Goal: Information Seeking & Learning: Learn about a topic

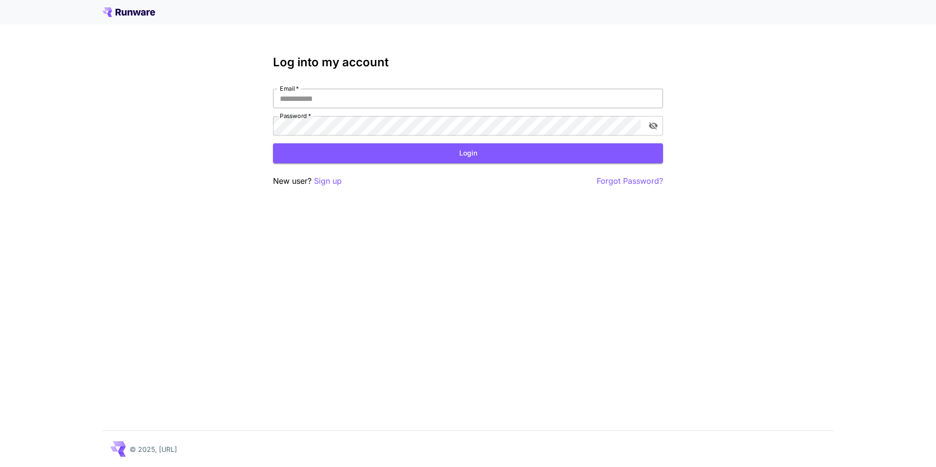
click at [303, 103] on input "Email   *" at bounding box center [468, 98] width 390 height 19
type input "**********"
click at [385, 149] on button "Login" at bounding box center [468, 153] width 390 height 20
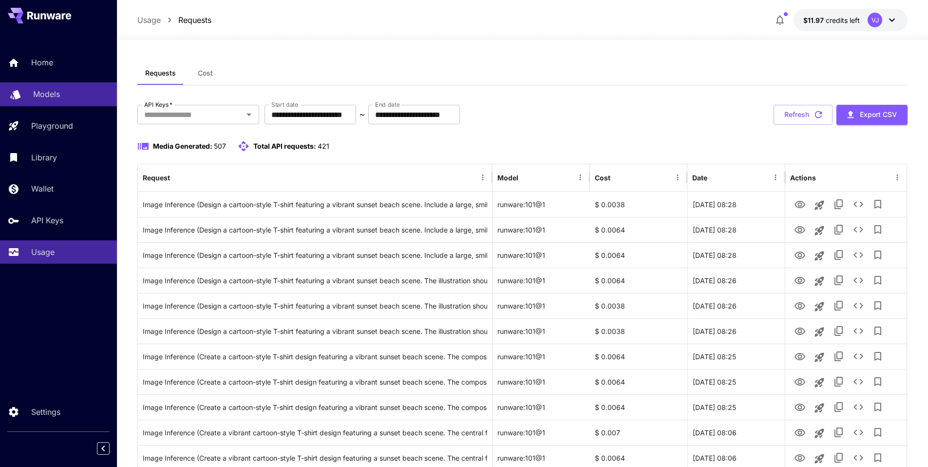
click at [54, 87] on link "Models" at bounding box center [58, 94] width 117 height 24
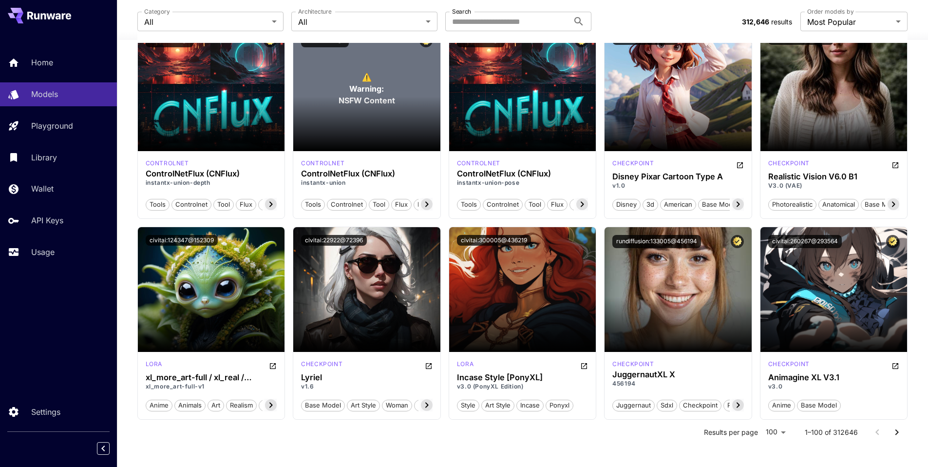
scroll to position [3719, 0]
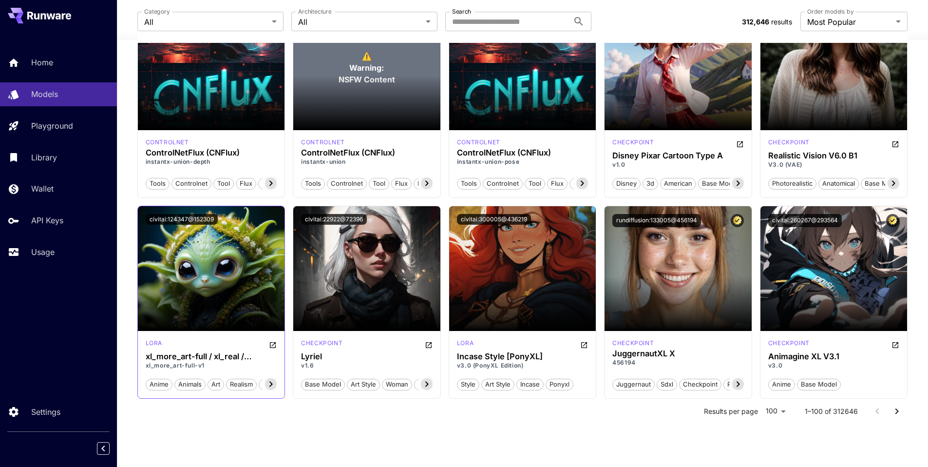
click at [275, 346] on icon "Open in CivitAI" at bounding box center [273, 345] width 8 height 8
click at [901, 413] on icon "Go to next page" at bounding box center [897, 411] width 12 height 12
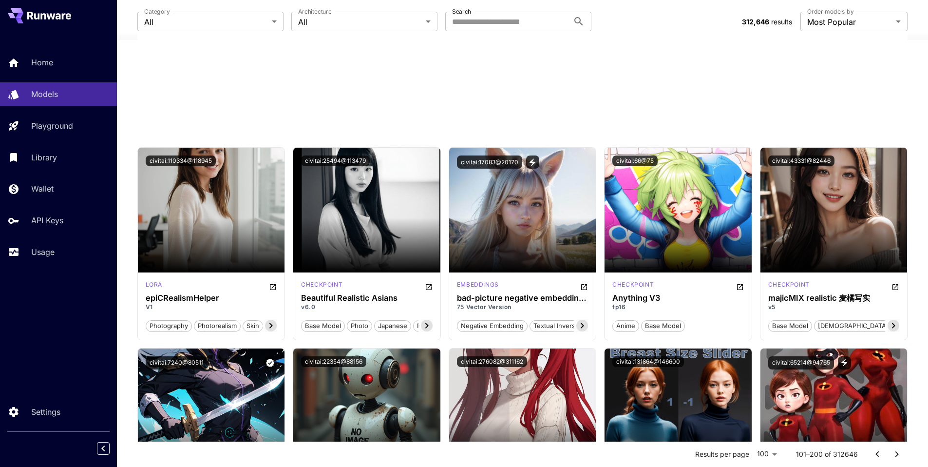
scroll to position [0, 0]
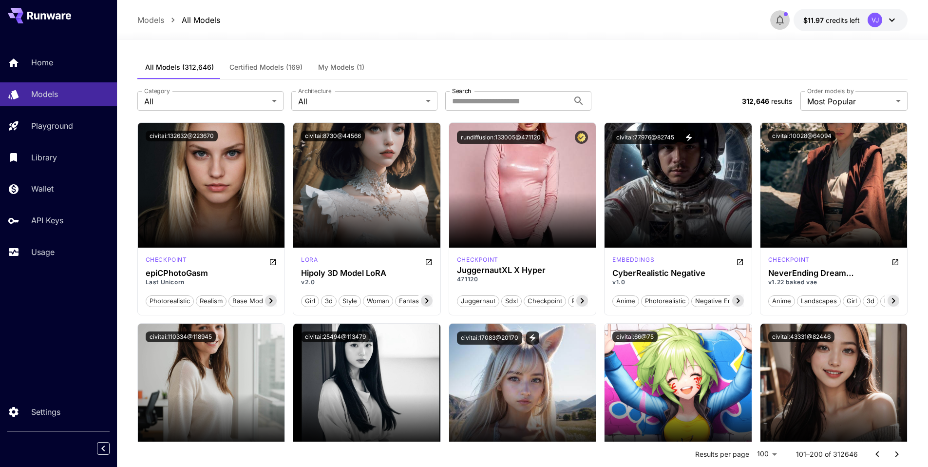
click at [778, 20] on icon "button" at bounding box center [780, 21] width 8 height 10
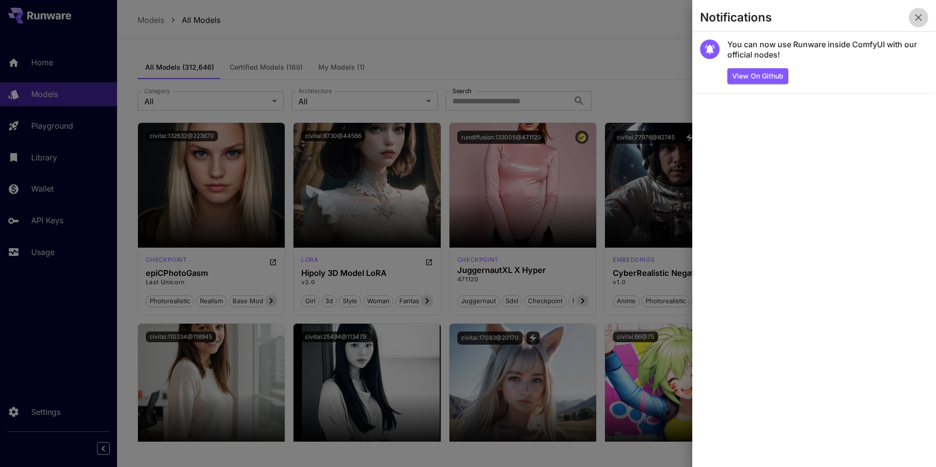
click at [921, 18] on icon "button" at bounding box center [918, 18] width 12 height 12
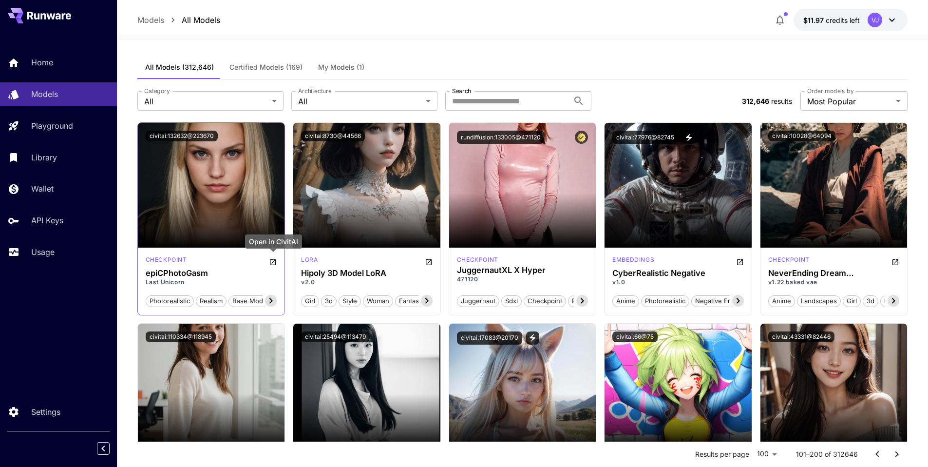
click at [271, 260] on icon "Open in CivitAI" at bounding box center [273, 262] width 8 height 8
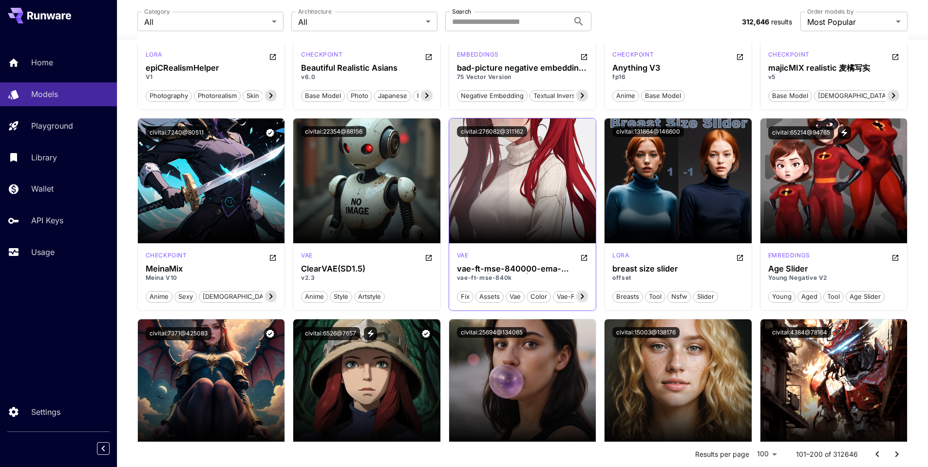
scroll to position [409, 0]
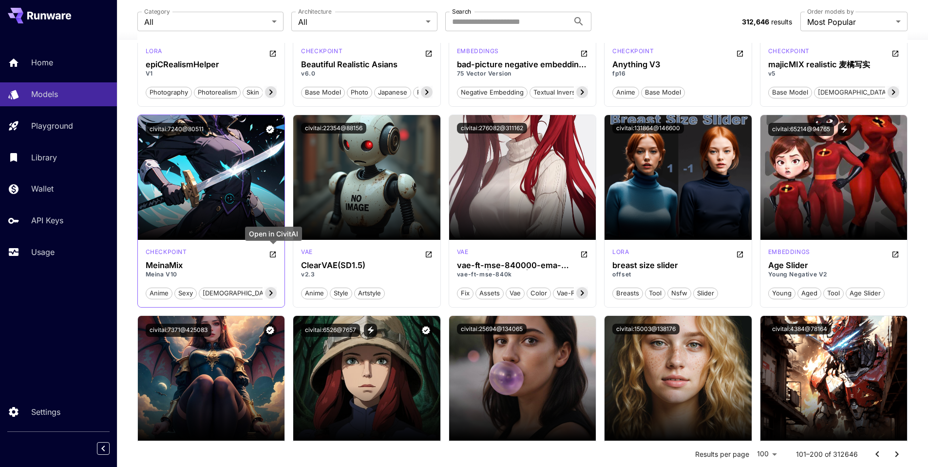
click at [272, 255] on icon "Open in CivitAI" at bounding box center [273, 254] width 8 height 8
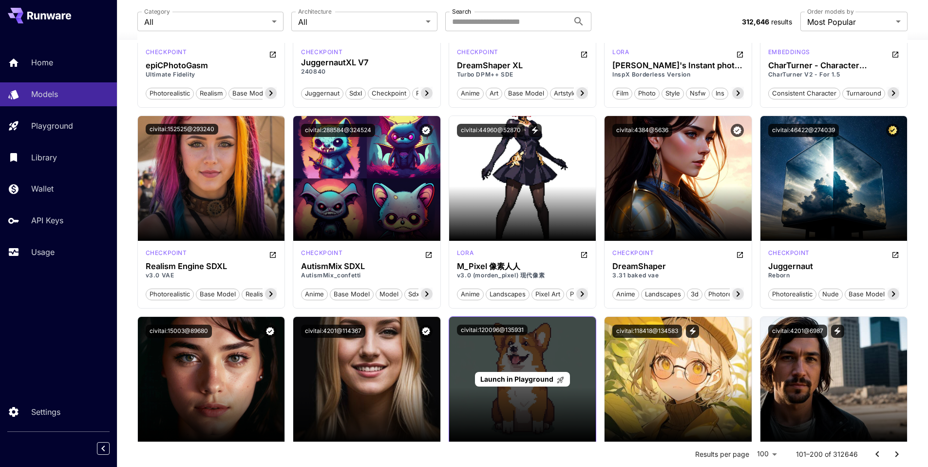
scroll to position [1040, 0]
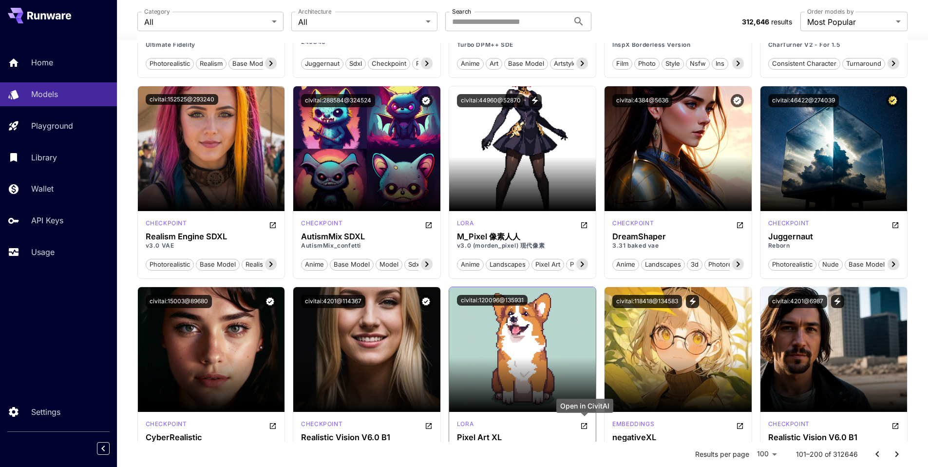
click at [584, 423] on icon "Open in CivitAI" at bounding box center [584, 426] width 8 height 8
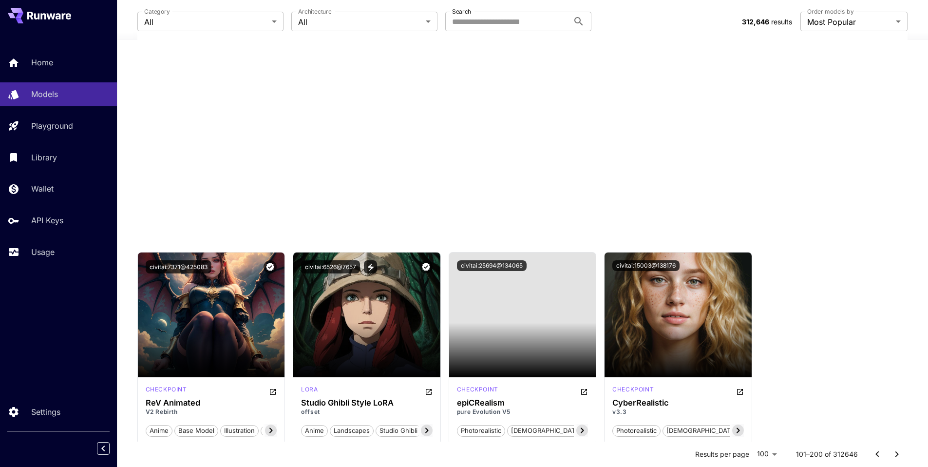
scroll to position [0, 0]
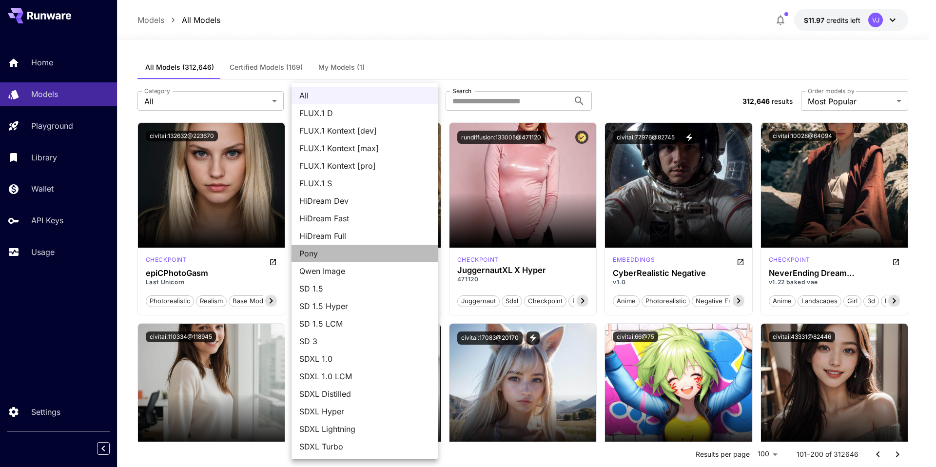
click at [364, 249] on span "Pony" at bounding box center [364, 254] width 131 height 12
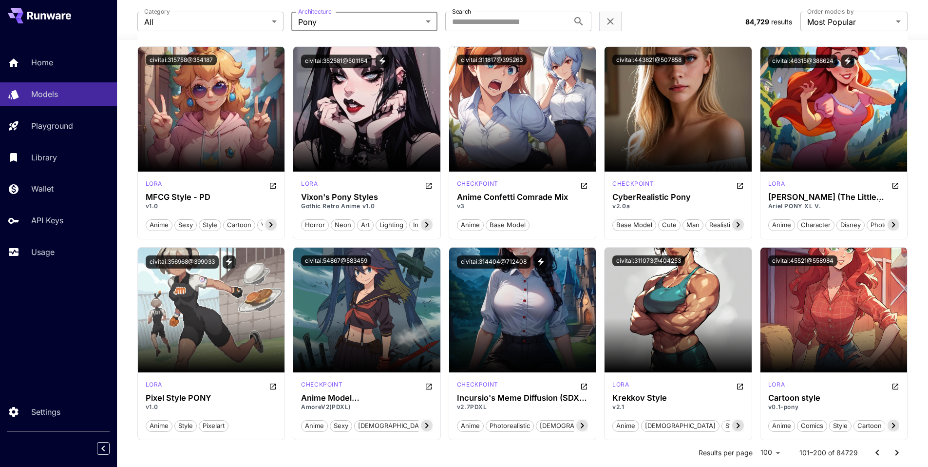
scroll to position [3731, 0]
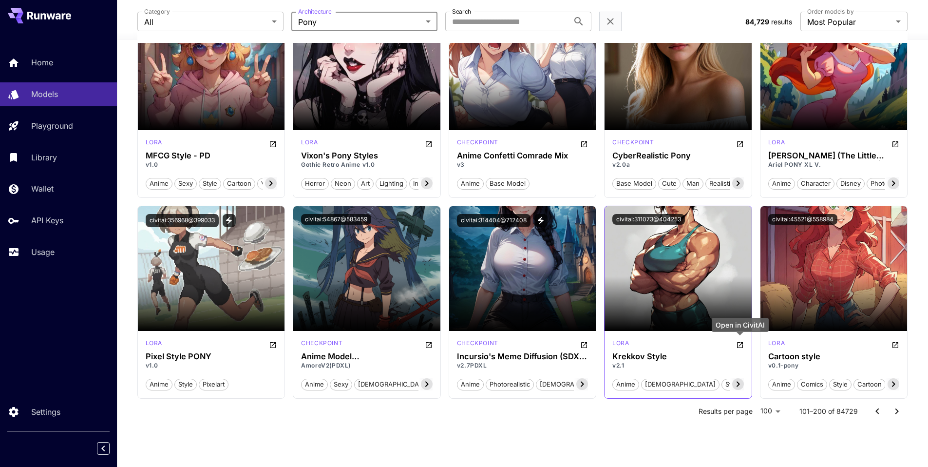
click at [737, 345] on icon "Open in CivitAI" at bounding box center [740, 345] width 6 height 6
click at [895, 406] on icon "Go to next page" at bounding box center [897, 411] width 12 height 12
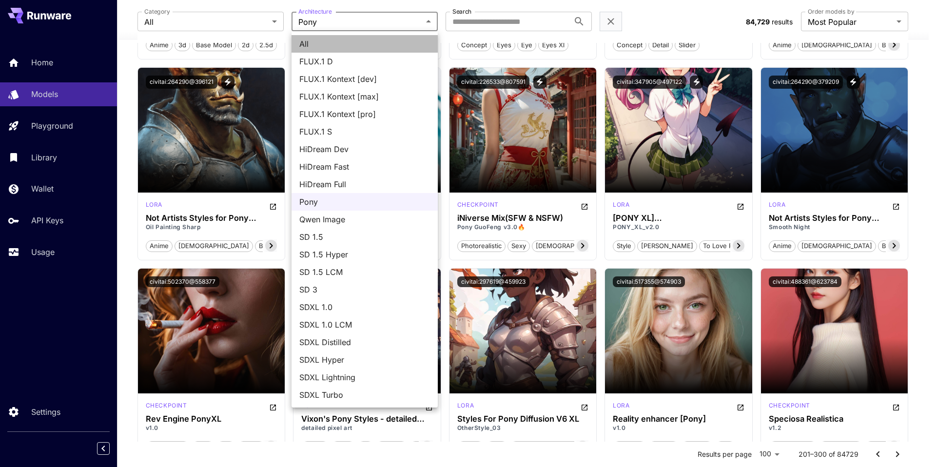
click at [318, 45] on span "All" at bounding box center [364, 44] width 131 height 12
type input "***"
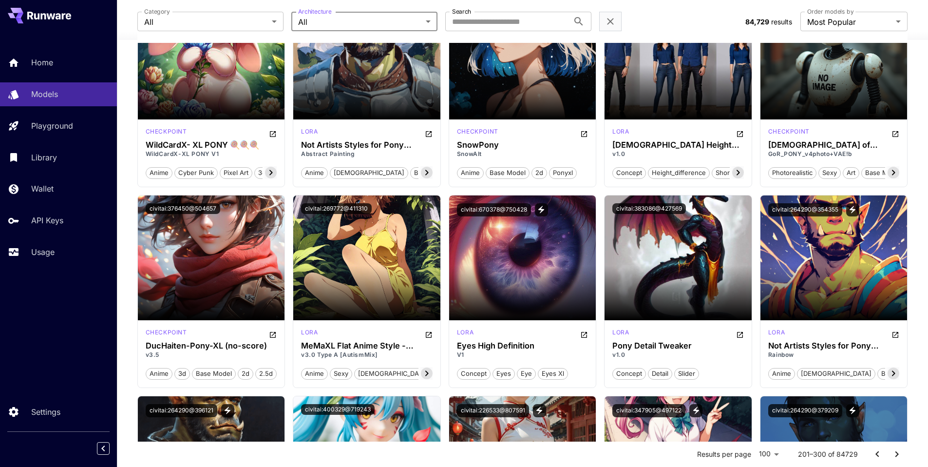
scroll to position [328, 0]
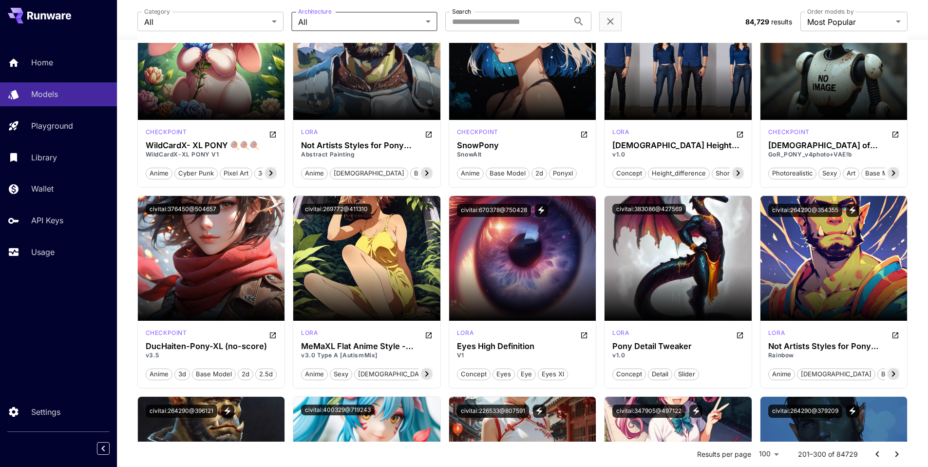
click at [234, 31] on div "**********" at bounding box center [522, 21] width 771 height 43
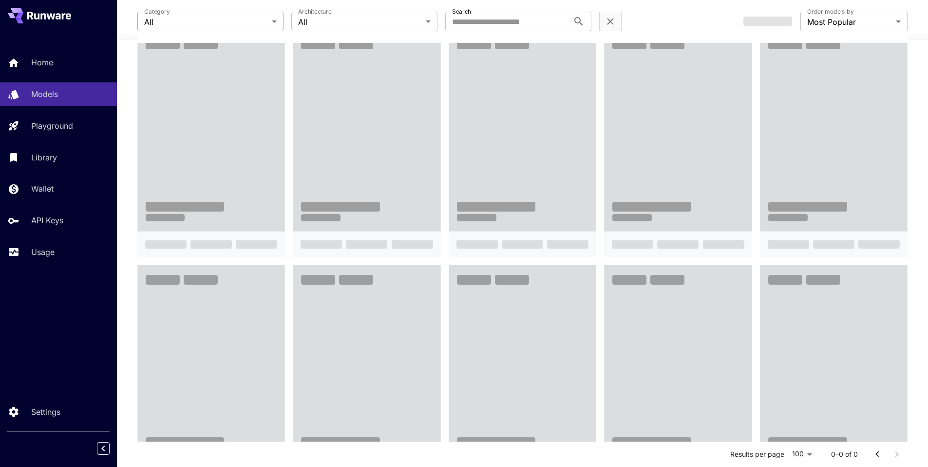
click at [244, 27] on body "**********" at bounding box center [464, 227] width 928 height 1110
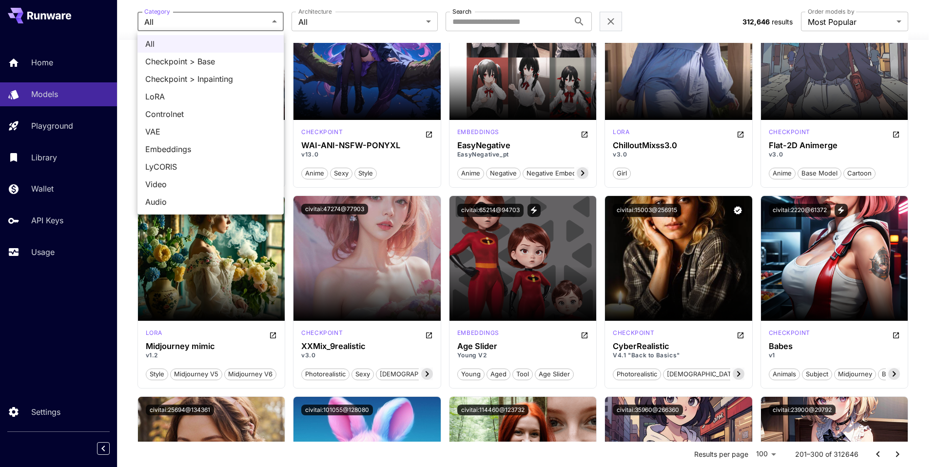
click at [235, 57] on span "Checkpoint > Base" at bounding box center [210, 62] width 131 height 12
type input "**********"
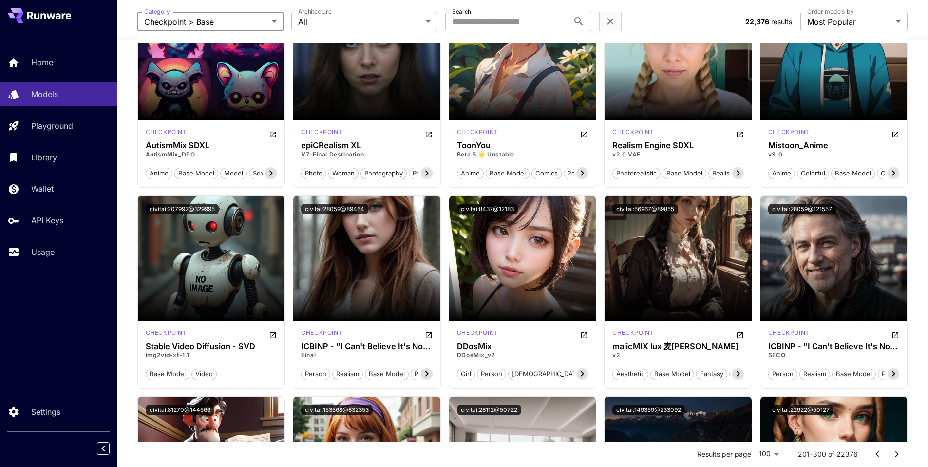
scroll to position [0, 0]
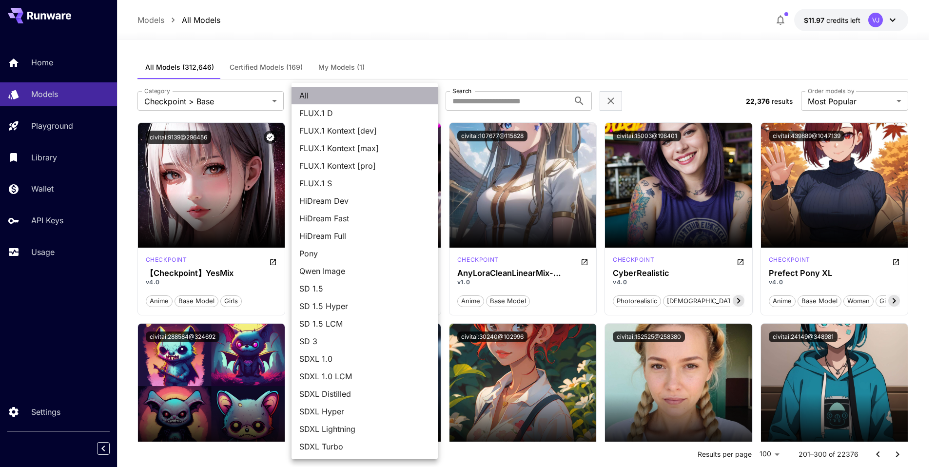
click at [426, 102] on li "All" at bounding box center [364, 96] width 146 height 18
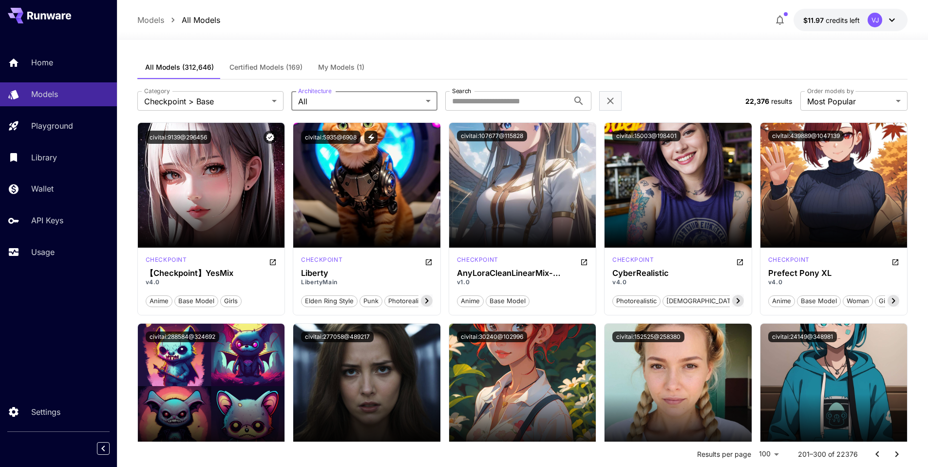
click at [283, 70] on span "Certified Models (169)" at bounding box center [266, 67] width 73 height 9
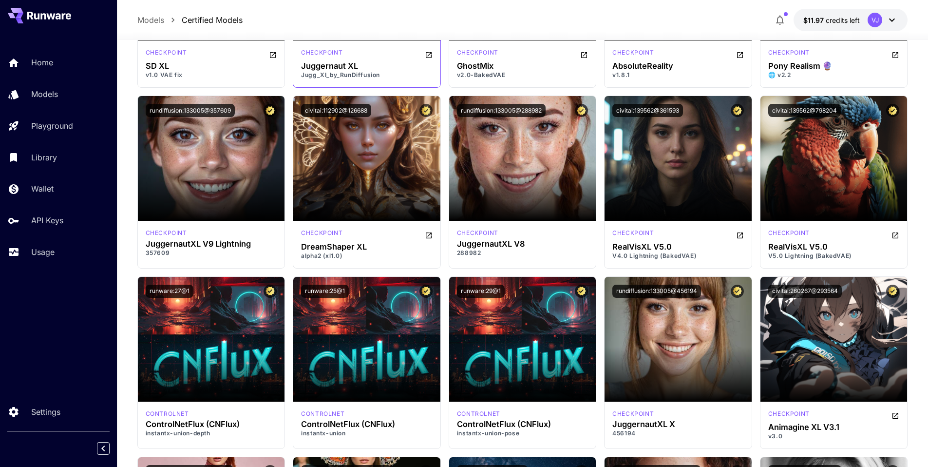
scroll to position [1067, 0]
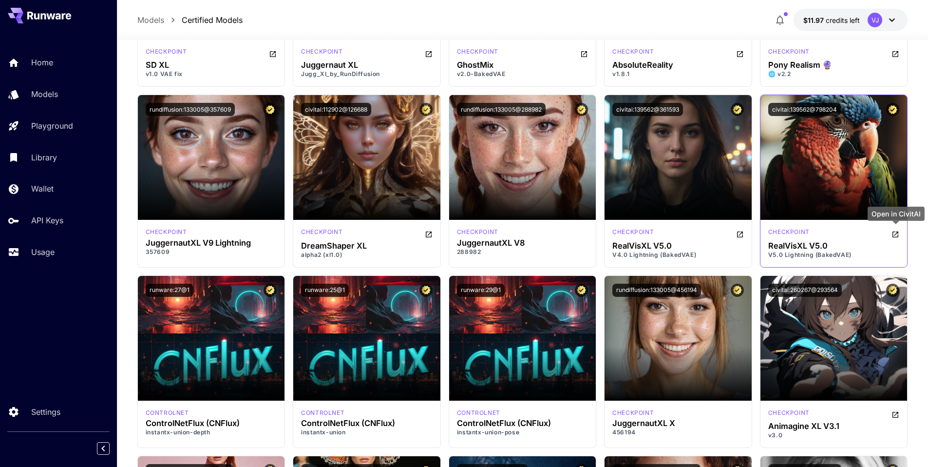
click at [896, 234] on icon "Open in CivitAI" at bounding box center [896, 234] width 8 height 8
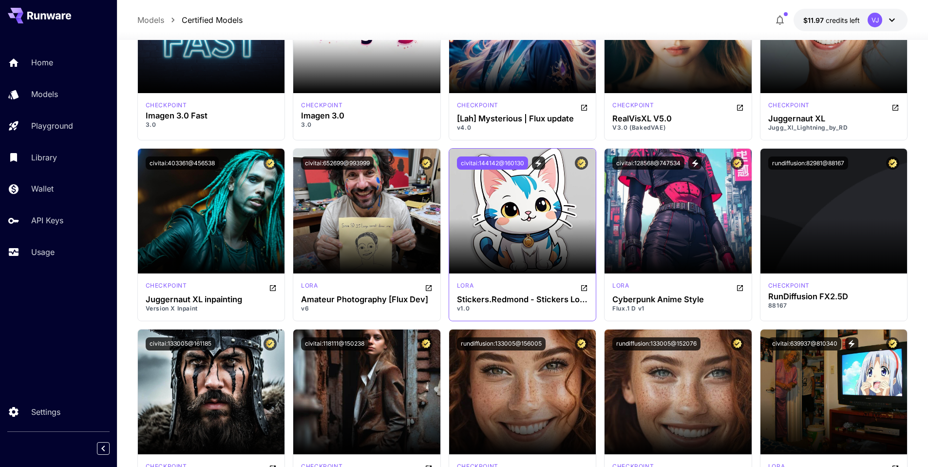
scroll to position [2300, 0]
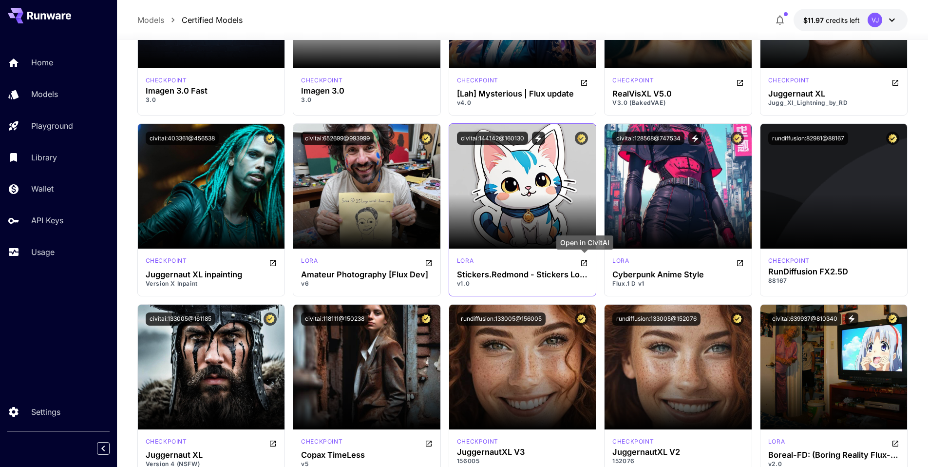
click at [584, 262] on icon "Open in CivitAI" at bounding box center [584, 263] width 8 height 8
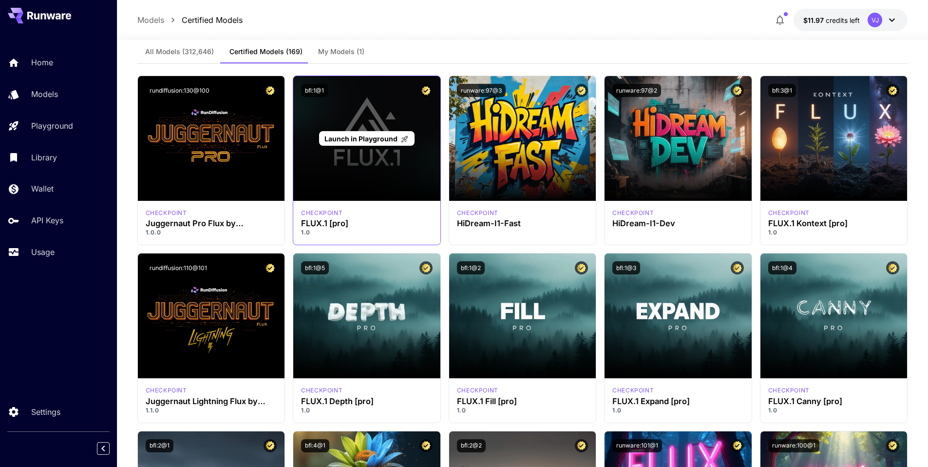
scroll to position [0, 0]
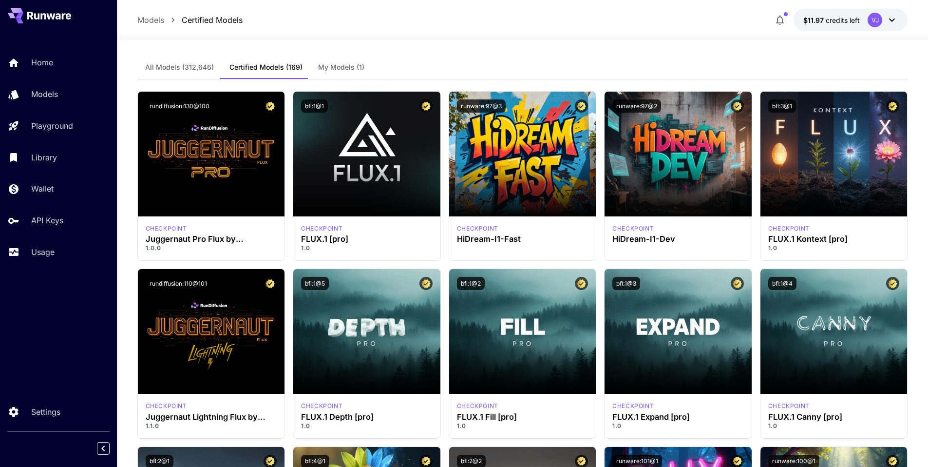
click at [189, 68] on span "All Models (312,646)" at bounding box center [179, 67] width 69 height 9
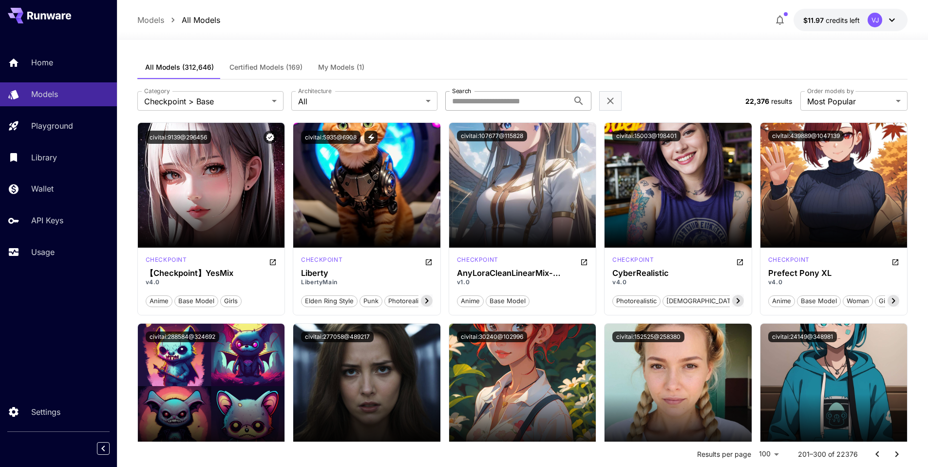
click at [457, 102] on input "Search" at bounding box center [507, 100] width 124 height 19
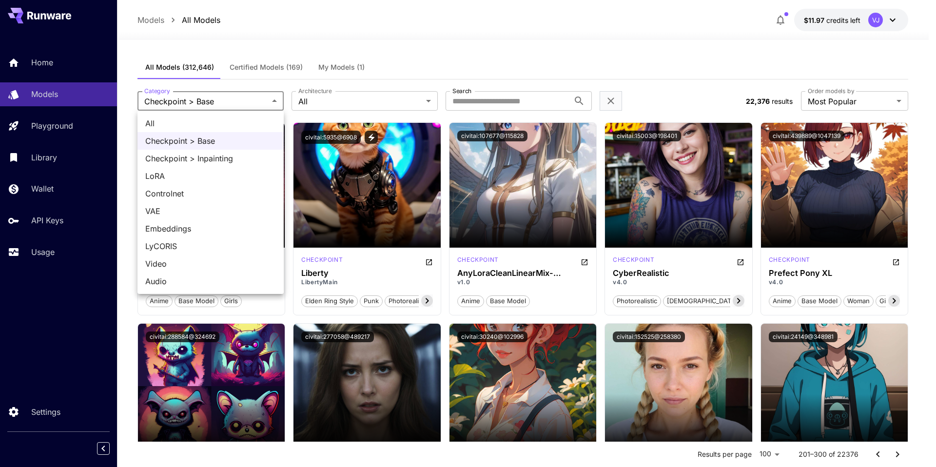
click at [249, 113] on ul "All Checkpoint > Base Checkpoint > Inpainting LoRA Controlnet VAE Embeddings Ly…" at bounding box center [210, 202] width 146 height 183
click at [247, 117] on span "All" at bounding box center [210, 123] width 131 height 12
type input "***"
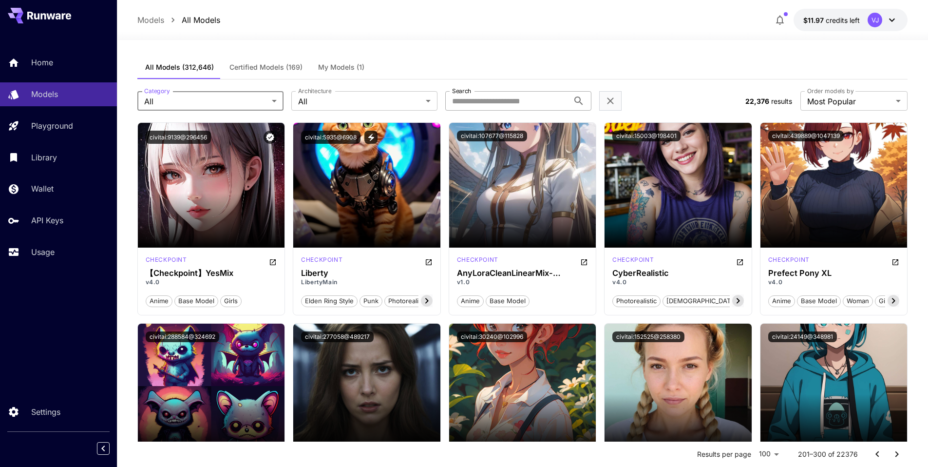
click at [482, 106] on input "Search" at bounding box center [507, 100] width 124 height 19
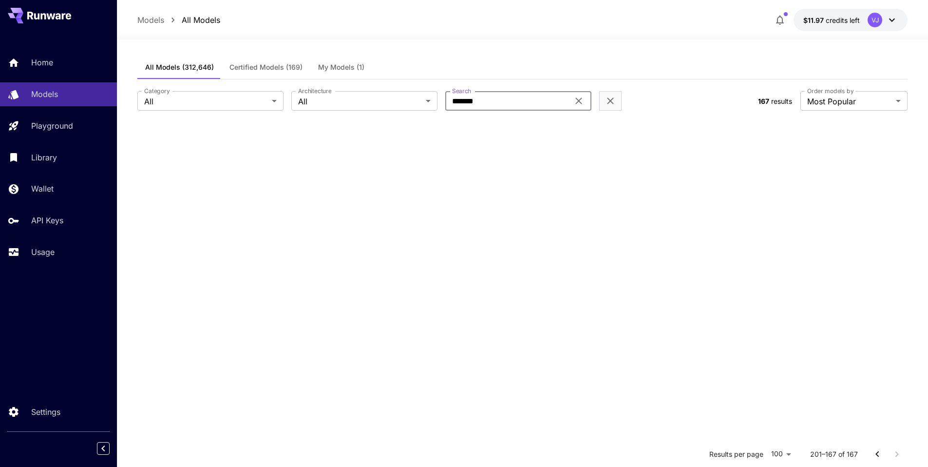
click at [454, 101] on input "*******" at bounding box center [507, 100] width 124 height 19
type input "*******"
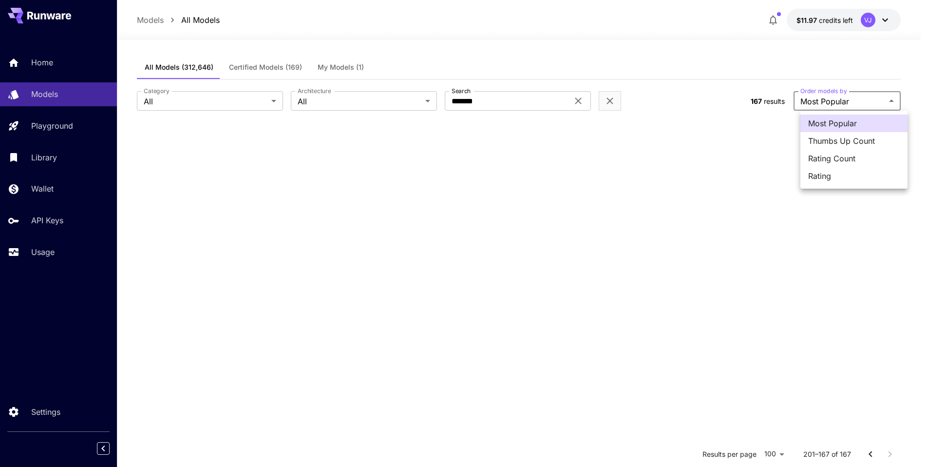
click at [842, 102] on body "**********" at bounding box center [464, 322] width 928 height 644
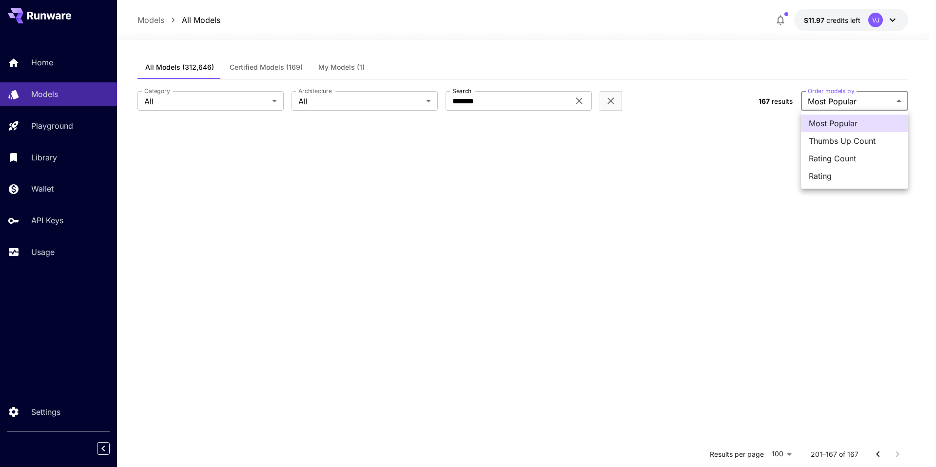
click at [842, 102] on div at bounding box center [468, 233] width 936 height 467
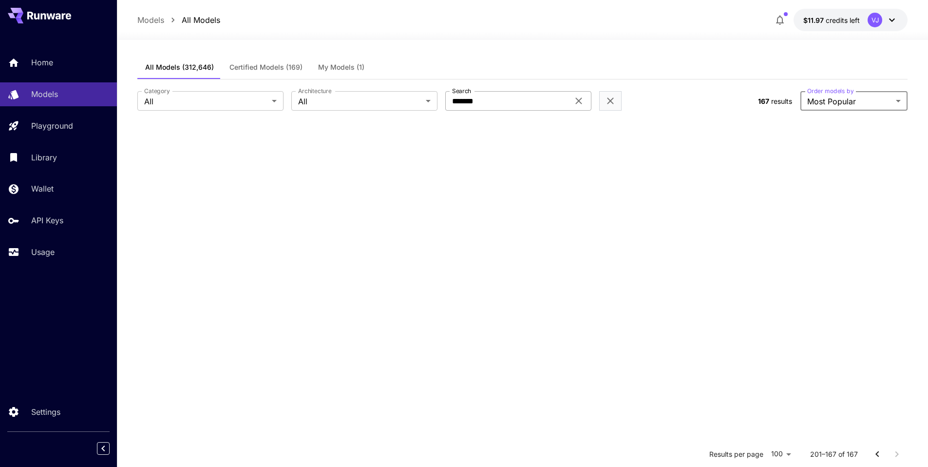
click at [579, 104] on icon at bounding box center [579, 101] width 12 height 12
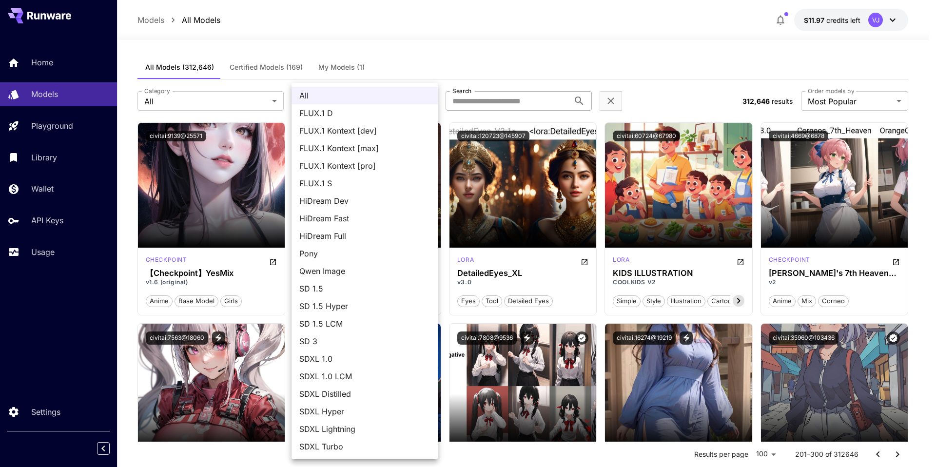
click at [383, 94] on span "All" at bounding box center [364, 96] width 131 height 12
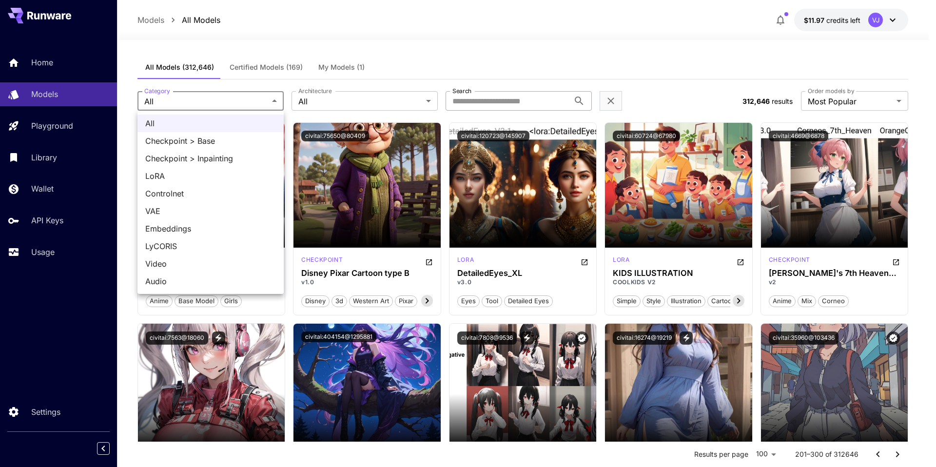
click at [229, 101] on div at bounding box center [468, 233] width 936 height 467
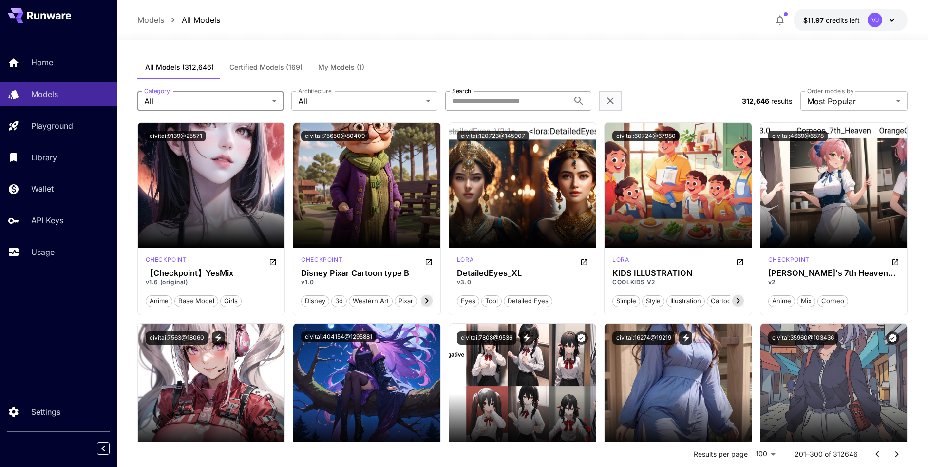
click at [263, 67] on span "Certified Models (169)" at bounding box center [266, 67] width 73 height 9
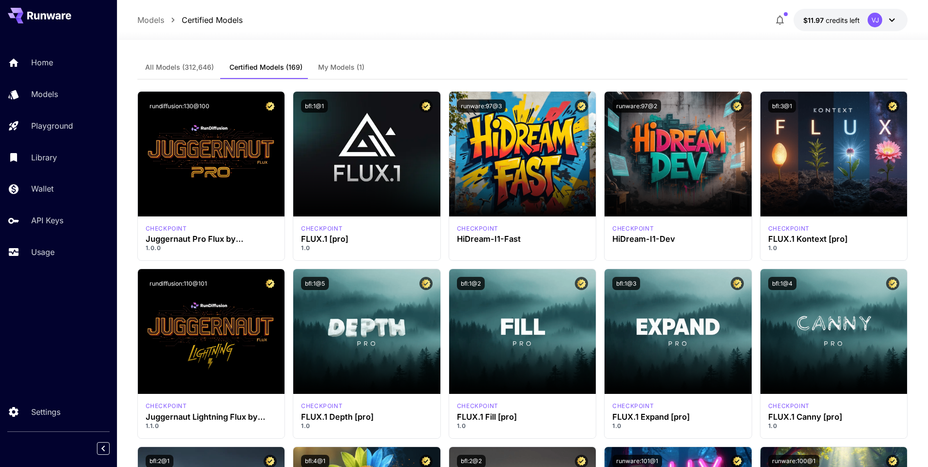
click at [351, 64] on span "My Models (1)" at bounding box center [341, 67] width 46 height 9
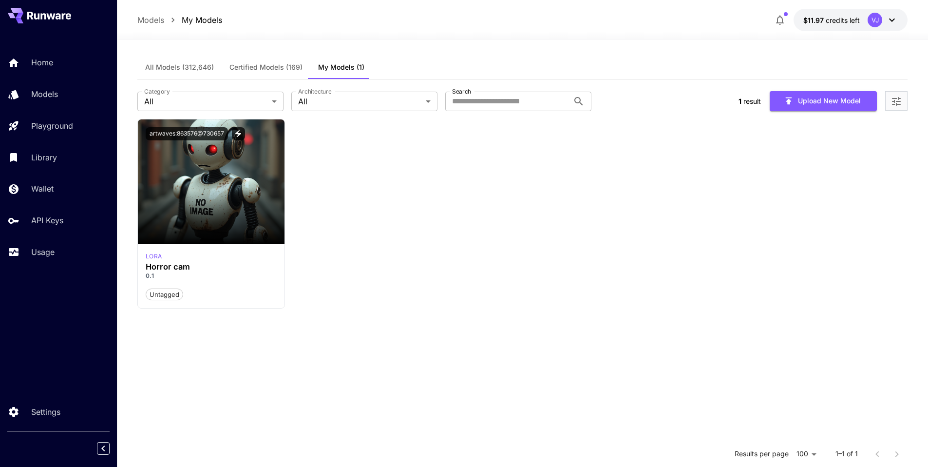
click at [273, 67] on span "Certified Models (169)" at bounding box center [266, 67] width 73 height 9
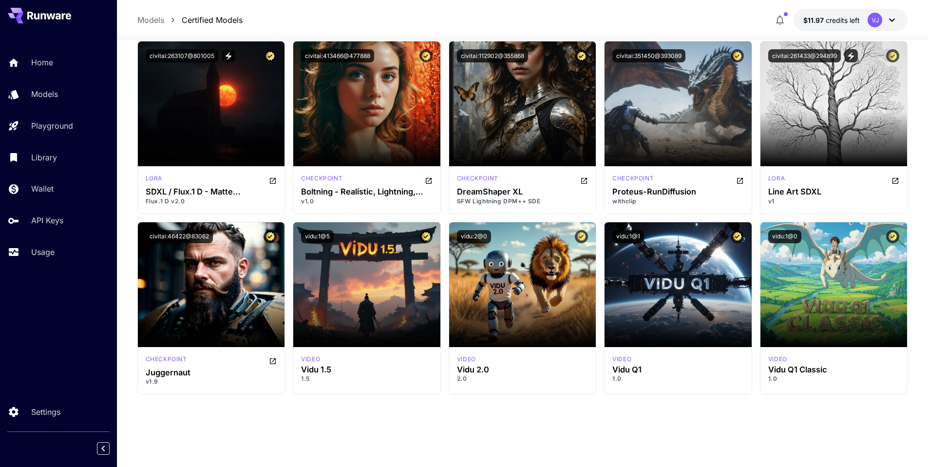
scroll to position [3331, 0]
